Goal: Information Seeking & Learning: Find specific fact

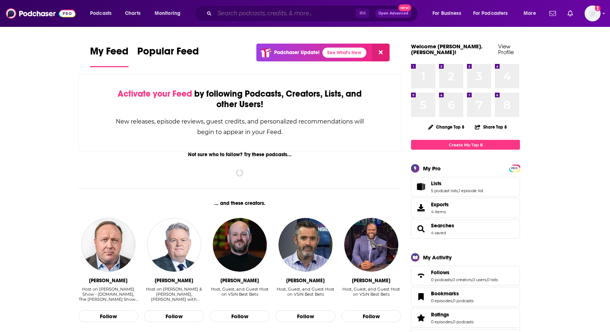
click at [239, 12] on input "Search podcasts, credits, & more..." at bounding box center [285, 14] width 141 height 12
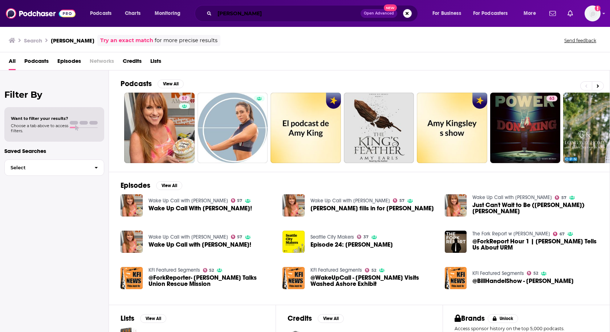
click at [229, 16] on input "[PERSON_NAME]" at bounding box center [288, 14] width 146 height 12
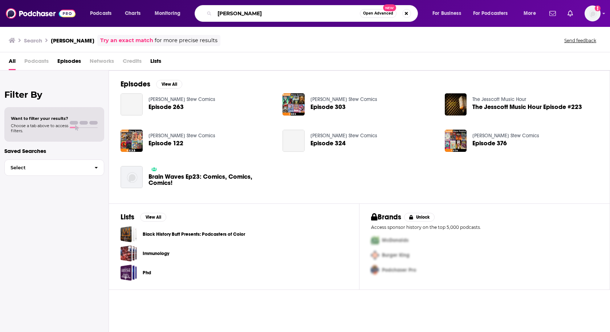
click at [244, 13] on input "[PERSON_NAME]" at bounding box center [287, 14] width 145 height 12
type input "[PERSON_NAME] [PERSON_NAME]"
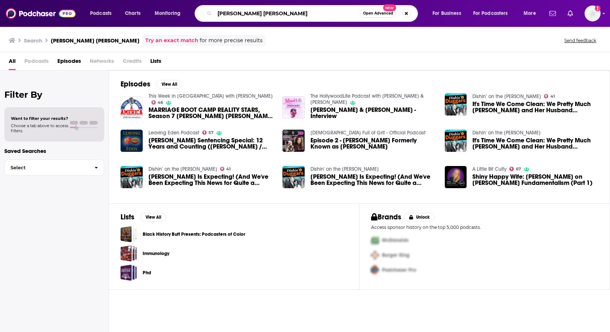
click at [242, 14] on input "[PERSON_NAME] [PERSON_NAME]" at bounding box center [287, 14] width 145 height 12
click at [595, 15] on img "Logged in as heidi.egloff" at bounding box center [593, 13] width 16 height 16
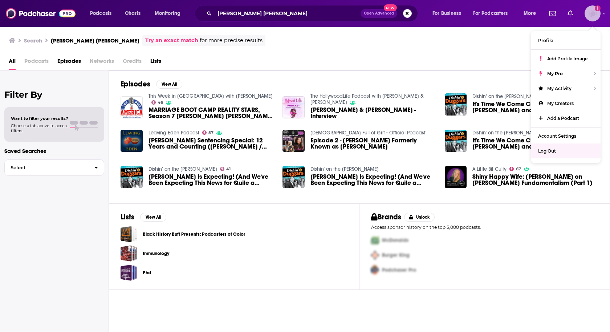
click at [537, 149] on div "Log Out" at bounding box center [566, 150] width 70 height 15
